Goal: Transaction & Acquisition: Purchase product/service

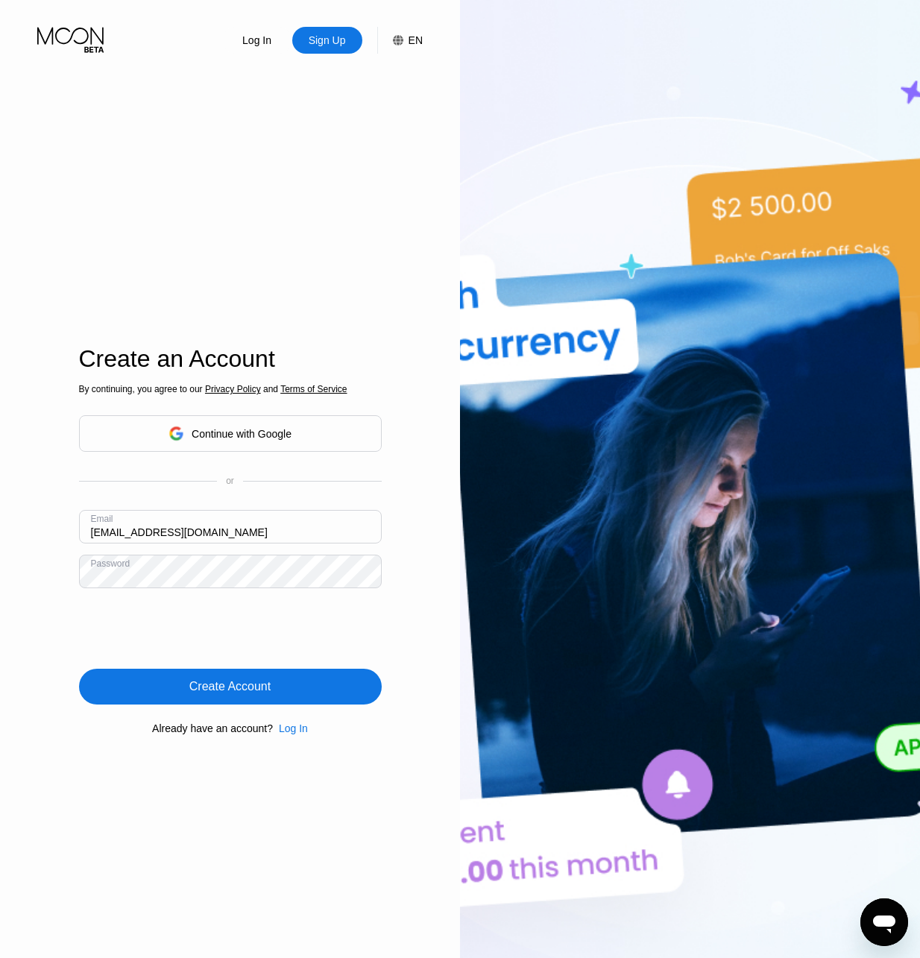
click at [310, 684] on div "Create Account" at bounding box center [230, 687] width 303 height 36
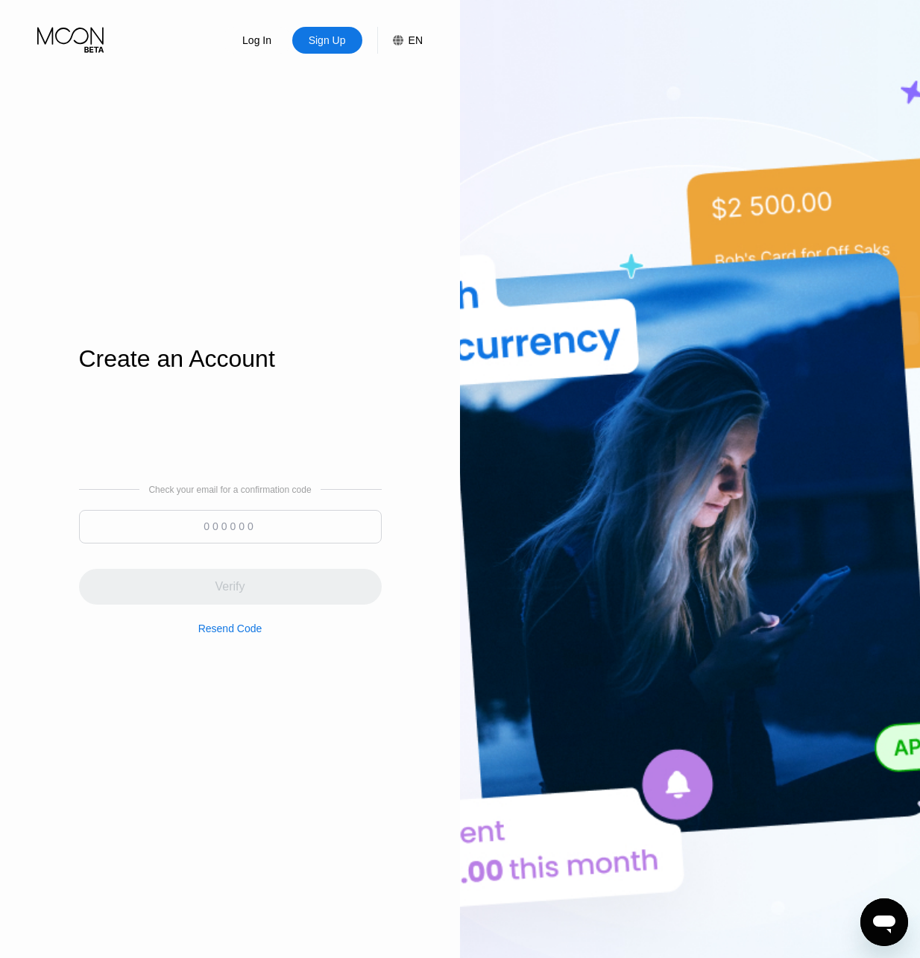
click at [133, 541] on input at bounding box center [230, 527] width 303 height 34
paste input "868084"
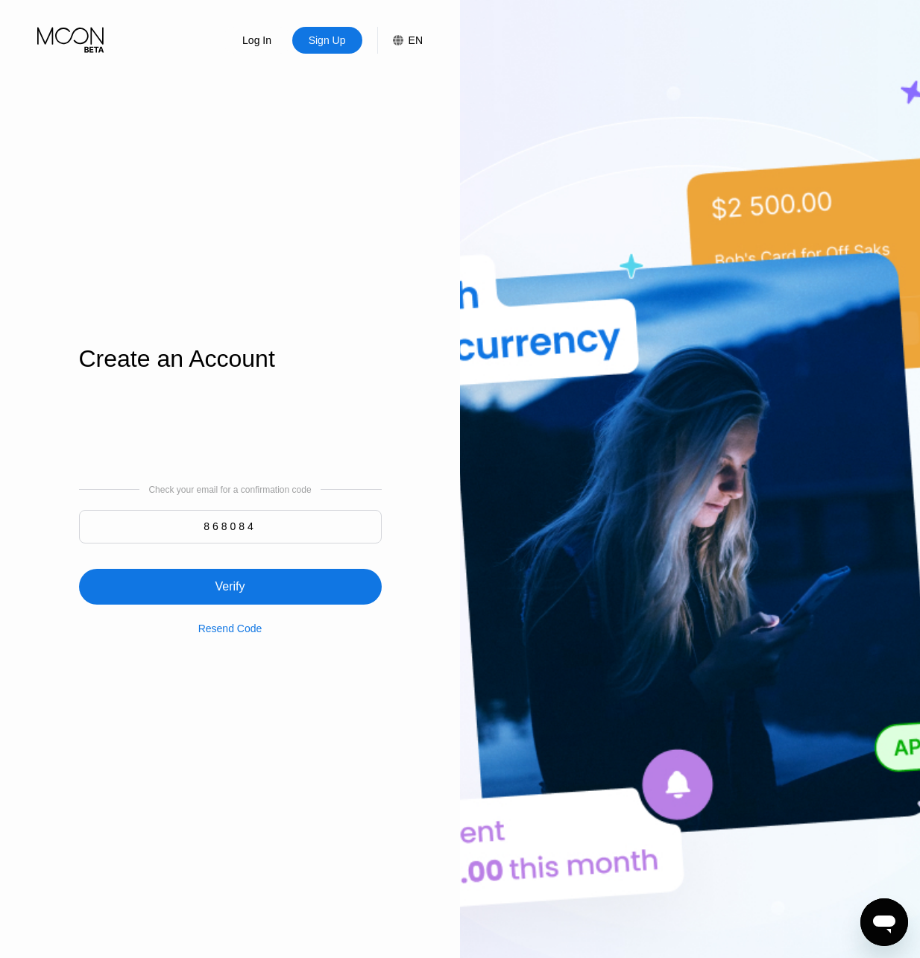
type input "868084"
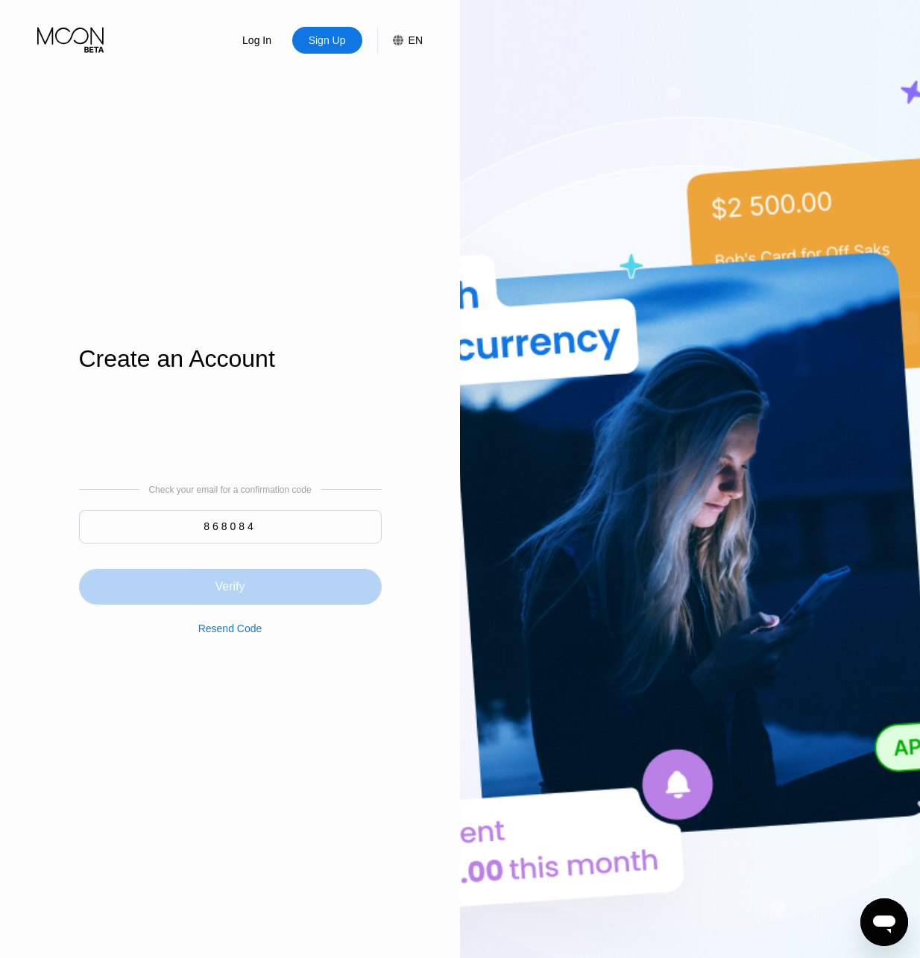
click at [271, 577] on div "Verify" at bounding box center [230, 587] width 303 height 36
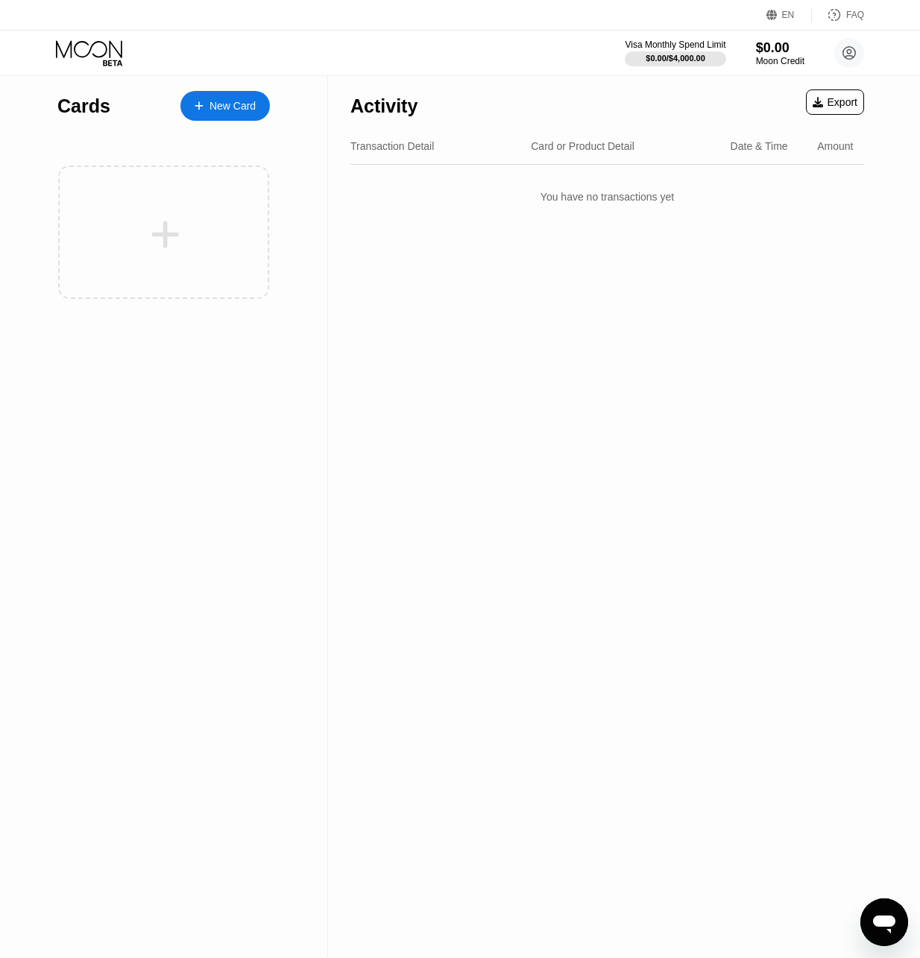
click at [243, 110] on div "New Card" at bounding box center [232, 106] width 46 height 13
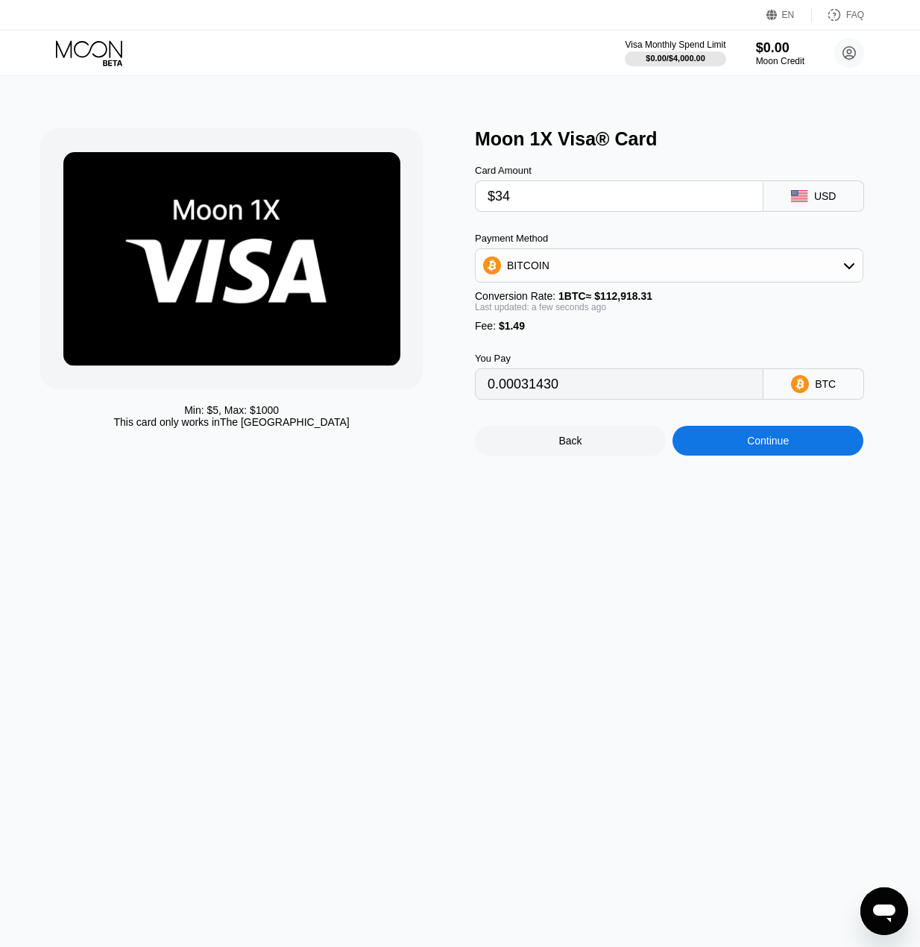
type input "$34"
click at [705, 269] on div "BITCOIN" at bounding box center [669, 265] width 387 height 30
click at [655, 353] on div "USDT on TRON" at bounding box center [668, 339] width 379 height 30
click at [669, 265] on div "USDT on TRON" at bounding box center [669, 265] width 387 height 30
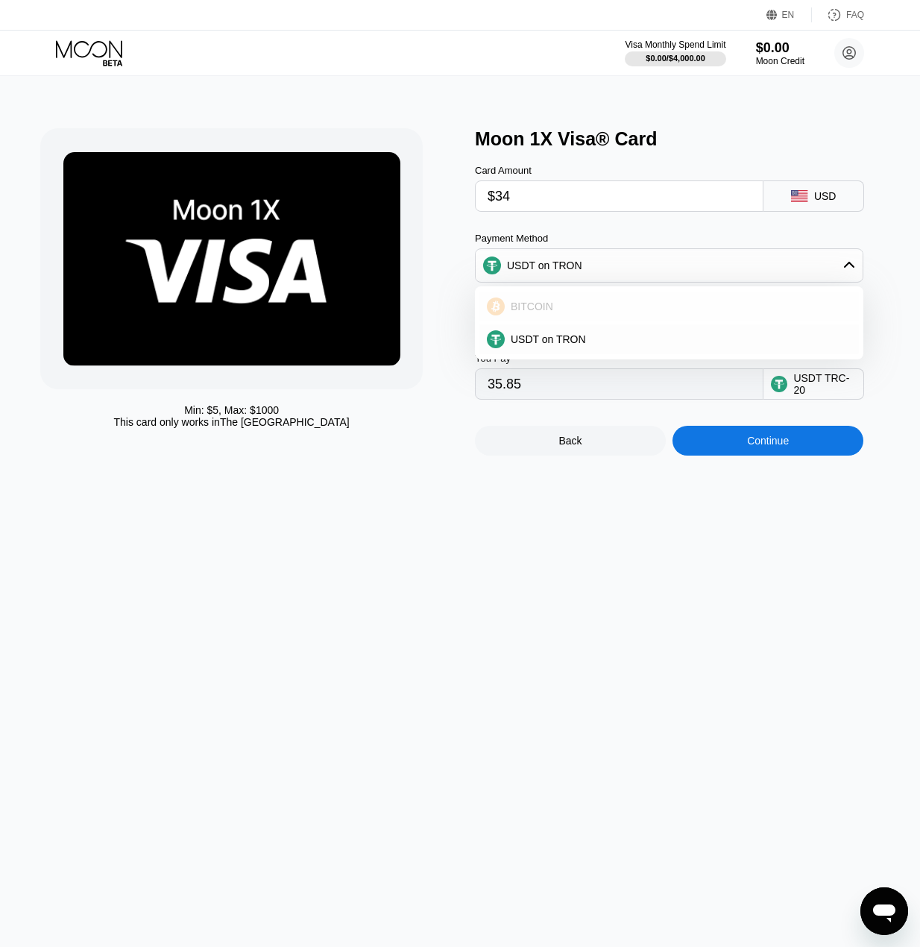
drag, startPoint x: 655, startPoint y: 316, endPoint x: 676, endPoint y: 331, distance: 26.3
click at [654, 312] on div "BITCOIN" at bounding box center [678, 306] width 347 height 12
type input "0.00031430"
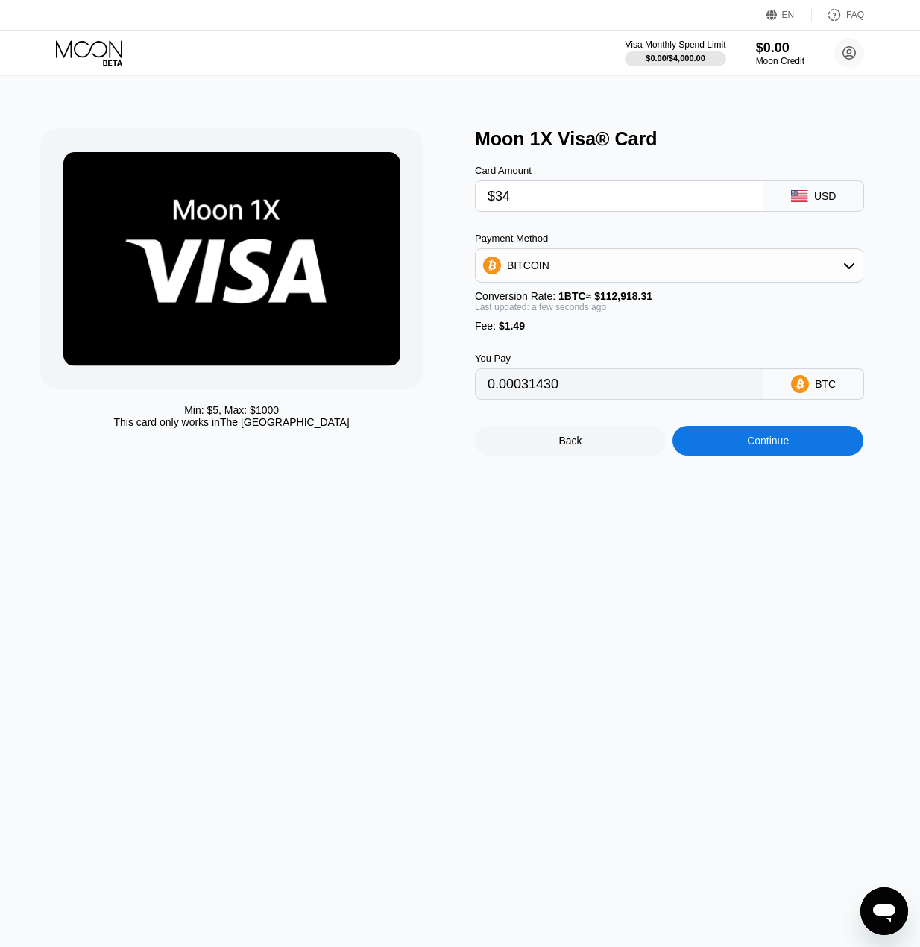
click at [800, 456] on div "Continue" at bounding box center [767, 441] width 191 height 30
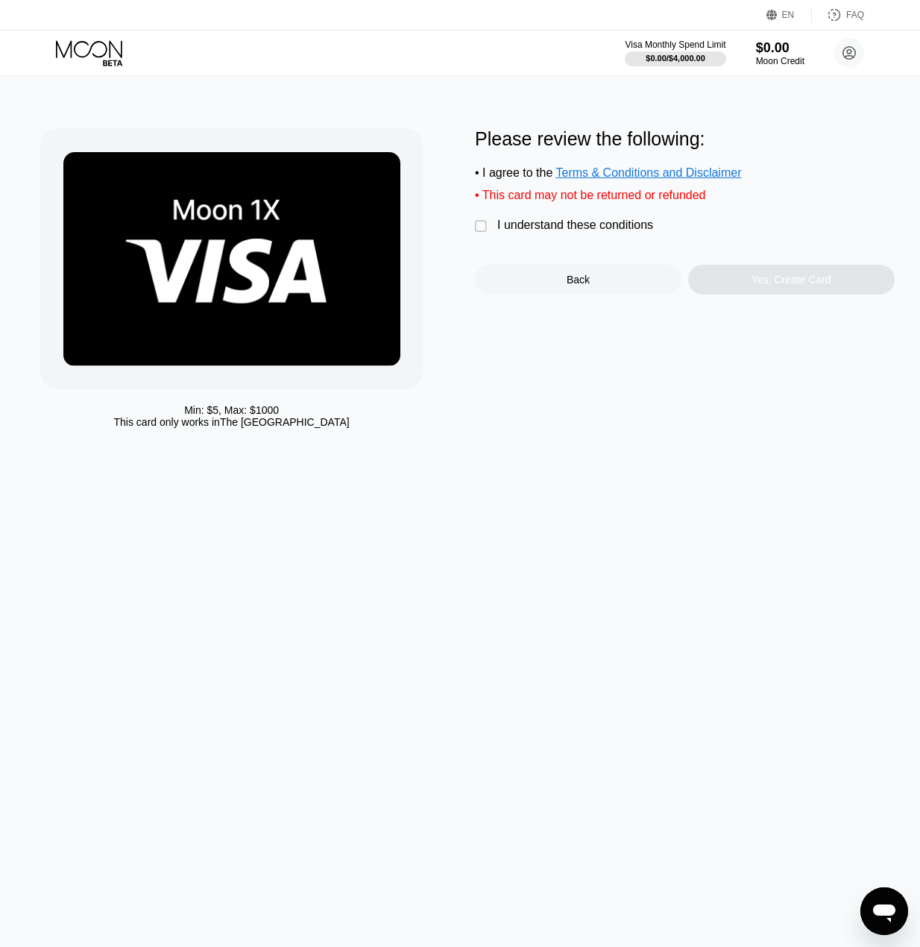
drag, startPoint x: 535, startPoint y: 233, endPoint x: 573, endPoint y: 241, distance: 38.9
click at [535, 232] on div "I understand these conditions" at bounding box center [575, 224] width 156 height 13
click at [745, 288] on div "Yes, Create Card" at bounding box center [791, 280] width 207 height 30
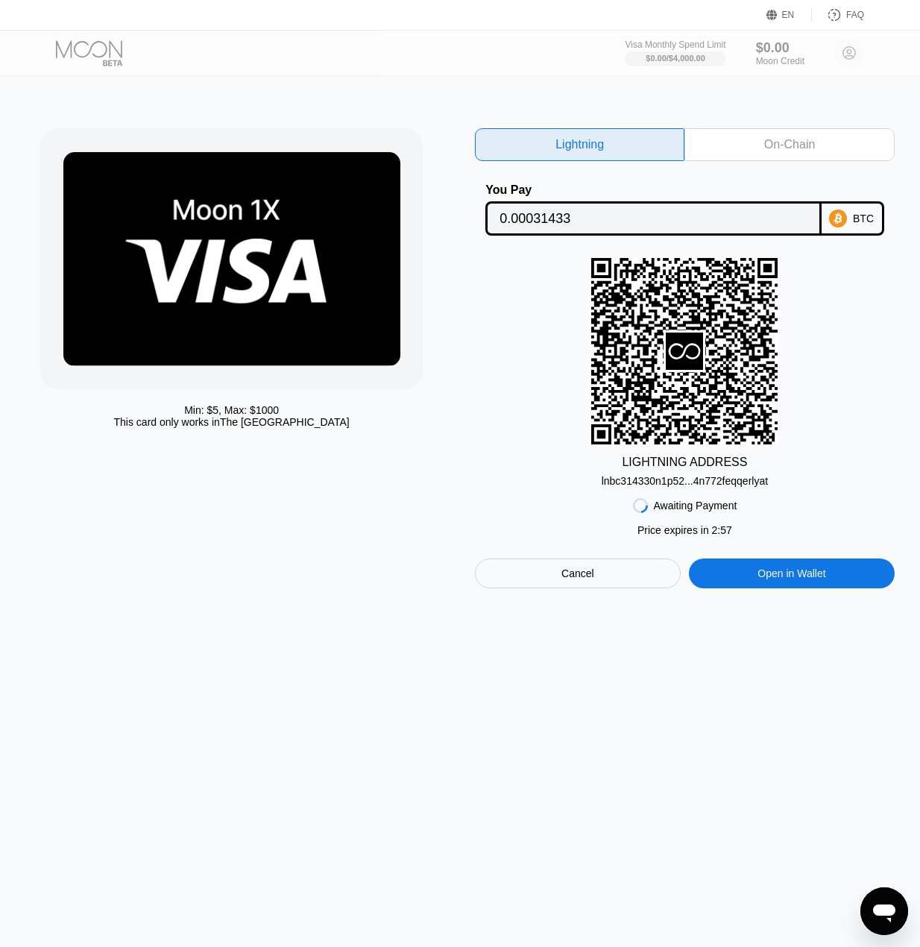
click at [766, 154] on div "On-Chain" at bounding box center [788, 144] width 209 height 33
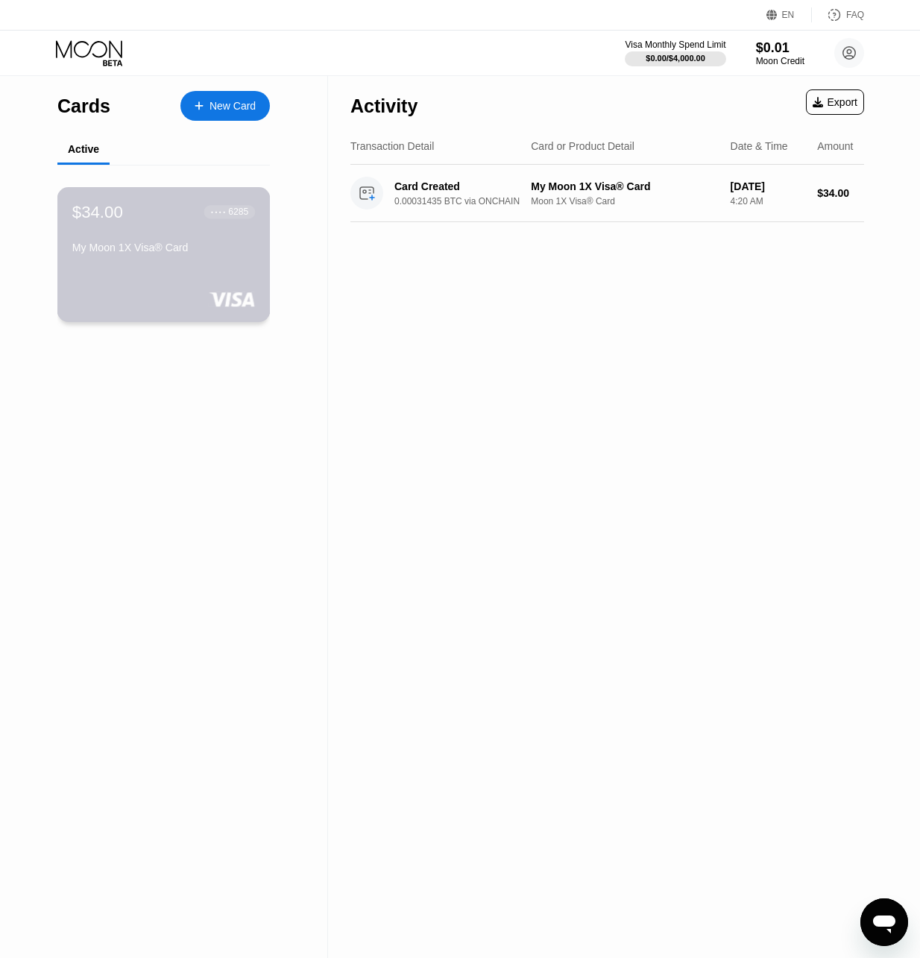
click at [186, 245] on div "$34.00 ● ● ● ● 6285 My Moon 1X Visa® Card" at bounding box center [163, 230] width 183 height 57
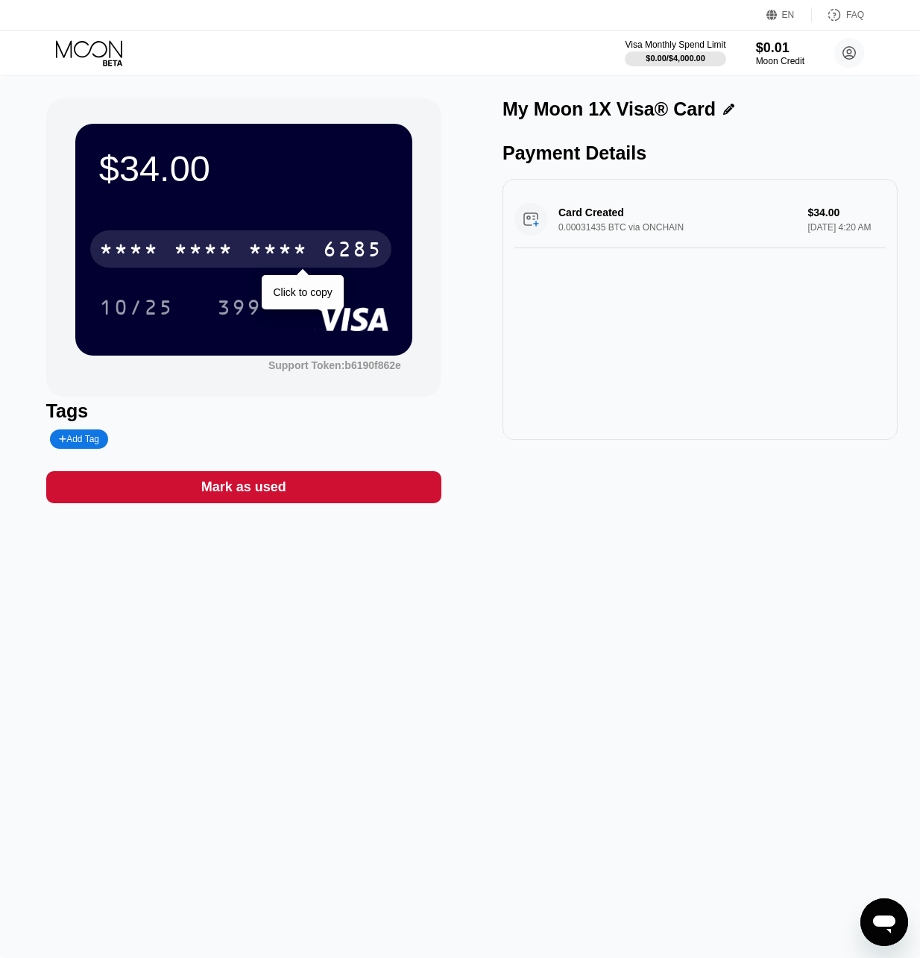
click at [365, 245] on div "6285" at bounding box center [353, 251] width 60 height 24
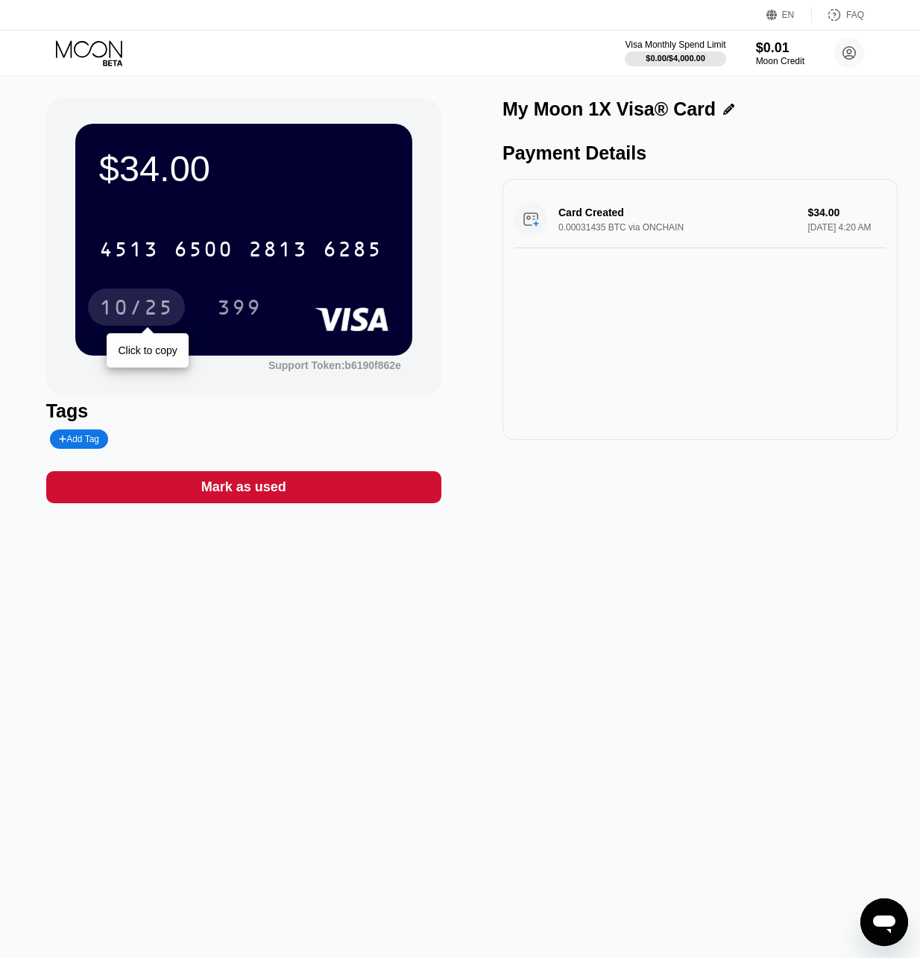
click at [146, 302] on div "10/25" at bounding box center [136, 309] width 75 height 24
